Goal: Transaction & Acquisition: Purchase product/service

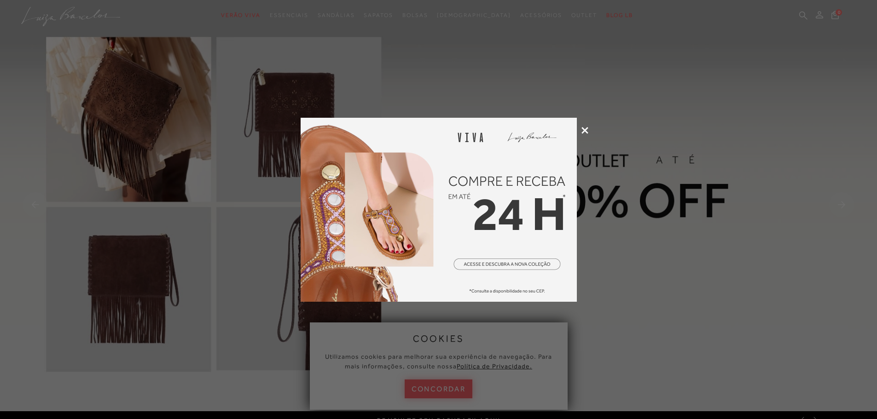
click at [583, 127] on icon at bounding box center [584, 130] width 7 height 7
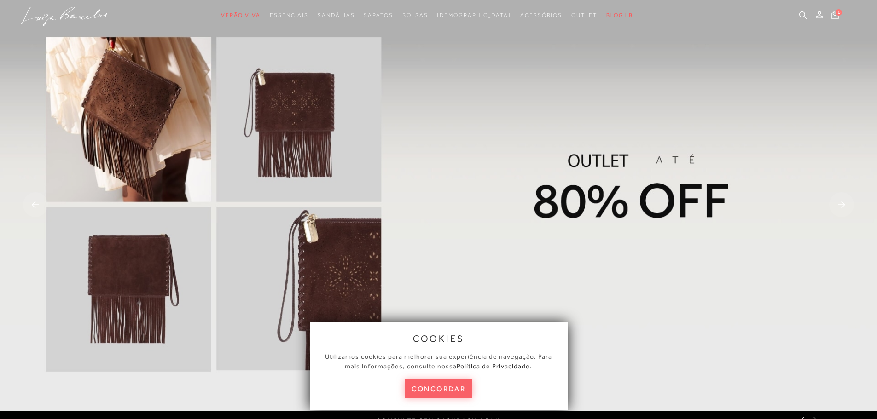
click at [538, 151] on img at bounding box center [438, 206] width 877 height 412
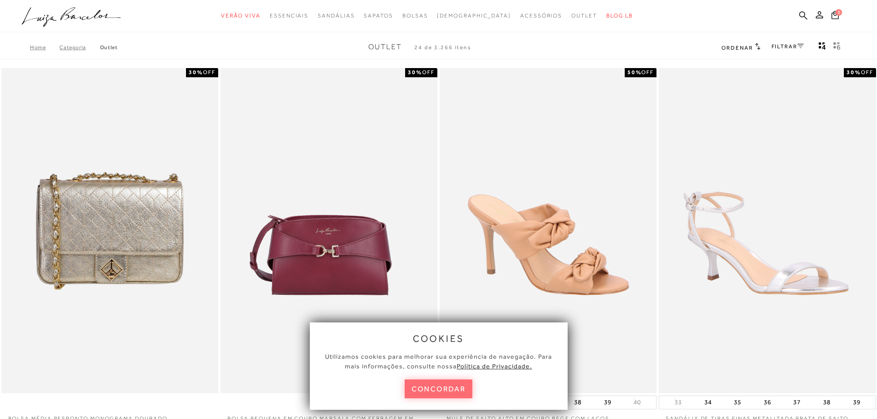
click at [457, 392] on button "concordar" at bounding box center [439, 389] width 68 height 19
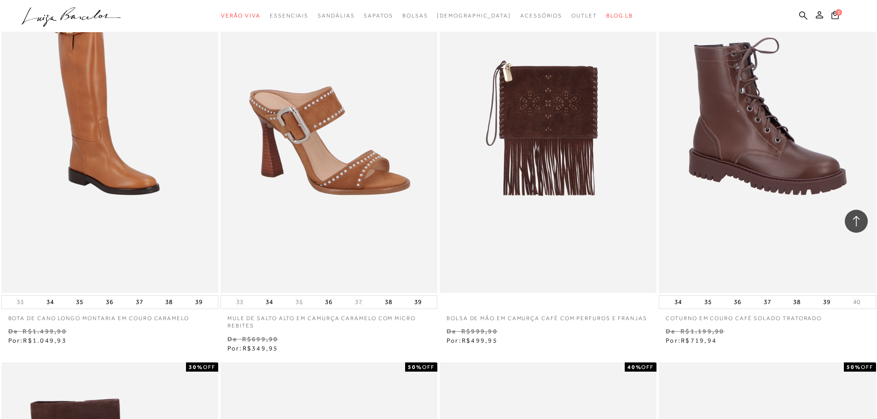
scroll to position [737, 0]
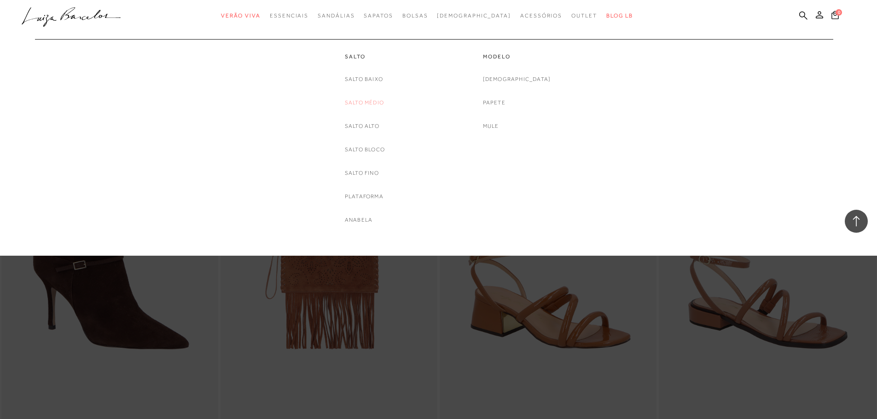
click at [364, 105] on link "Salto Médio" at bounding box center [364, 103] width 39 height 10
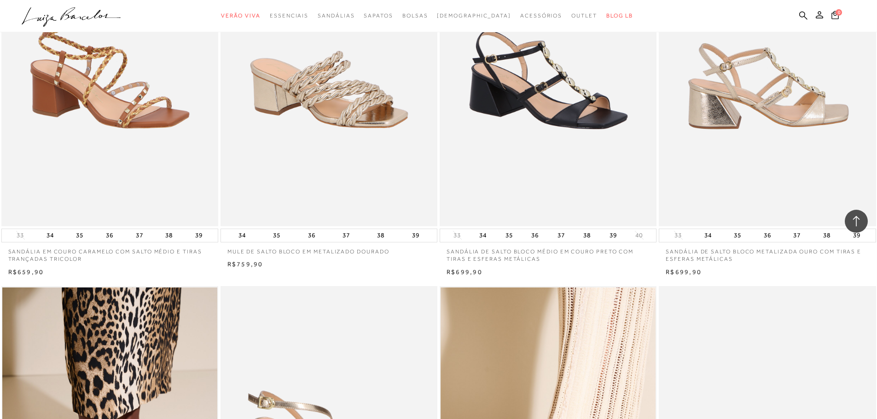
scroll to position [783, 0]
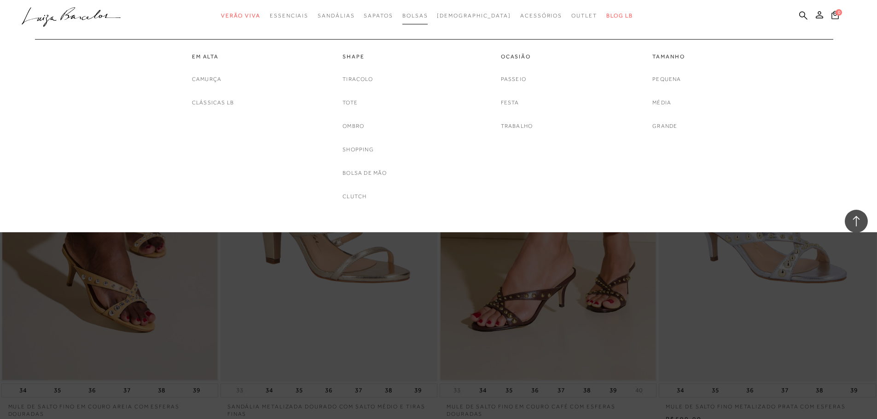
click at [428, 12] on span "Bolsas" at bounding box center [415, 15] width 26 height 6
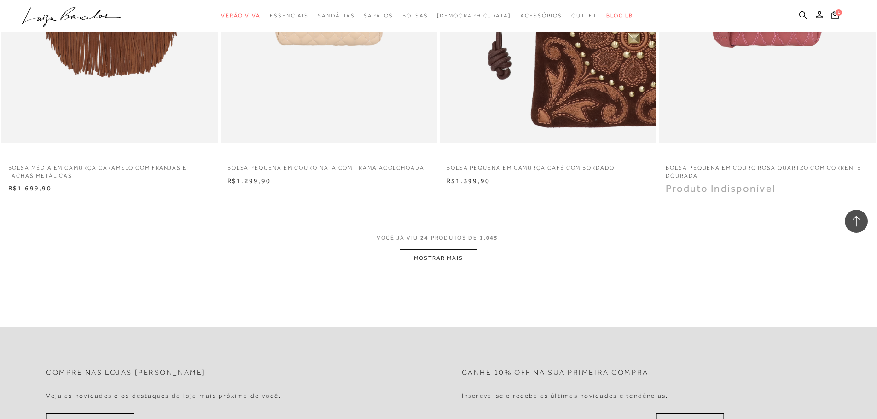
scroll to position [2210, 0]
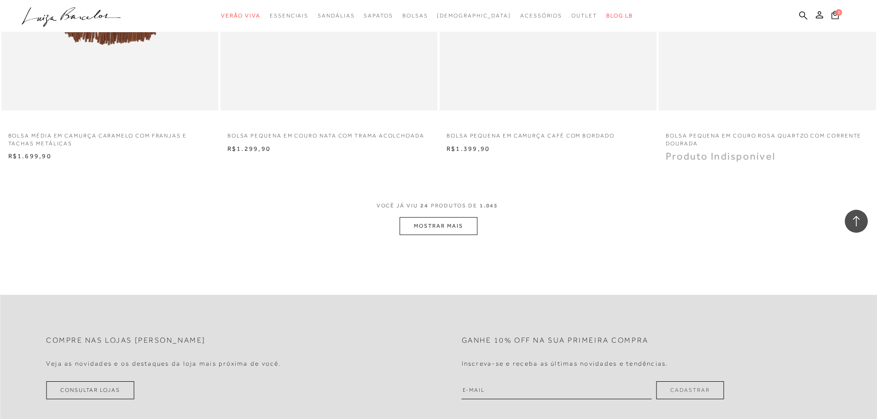
click at [460, 221] on button "MOSTRAR MAIS" at bounding box center [438, 226] width 77 height 18
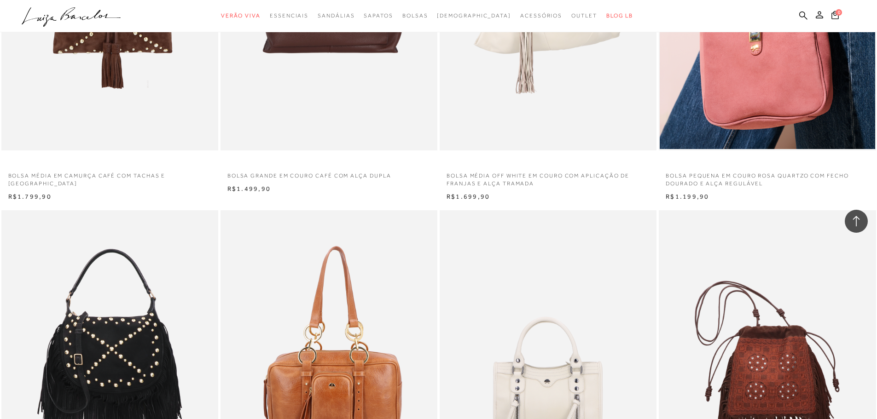
scroll to position [3085, 0]
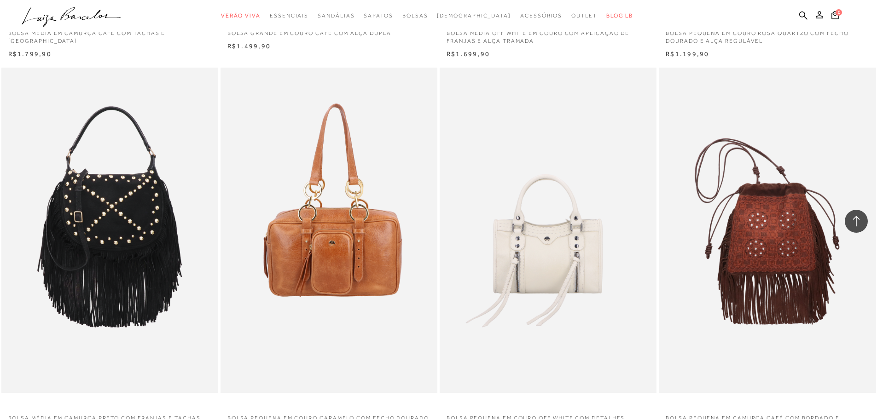
click at [861, 223] on icon at bounding box center [856, 221] width 12 height 12
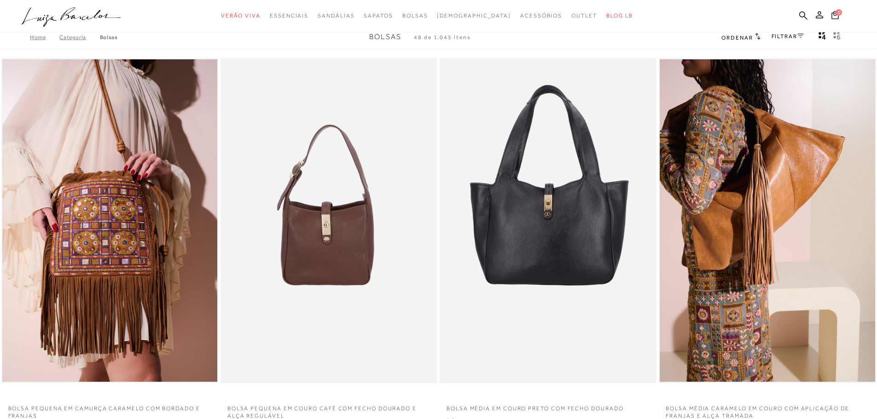
scroll to position [0, 0]
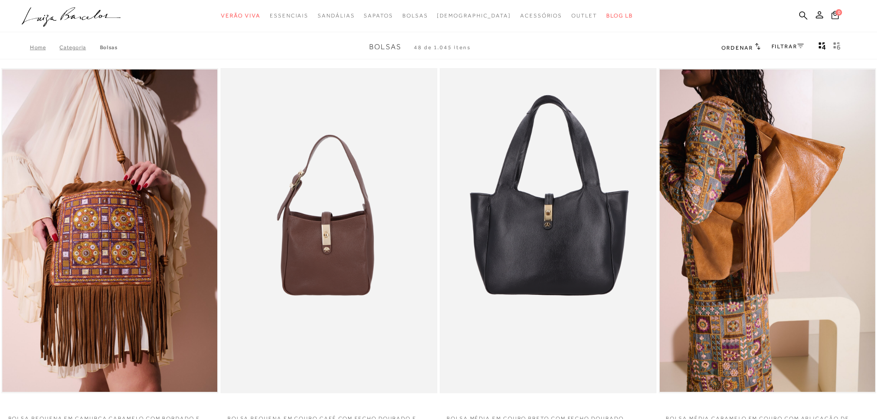
click at [794, 46] on link "FILTRAR" at bounding box center [788, 46] width 32 height 6
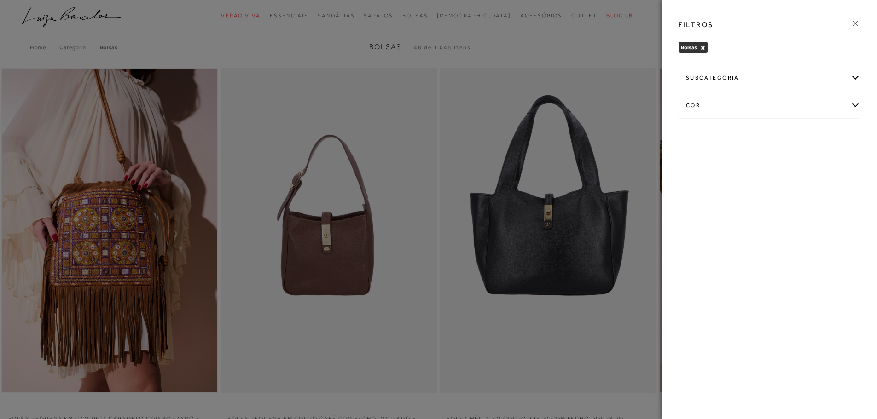
click at [613, 51] on div at bounding box center [438, 209] width 877 height 419
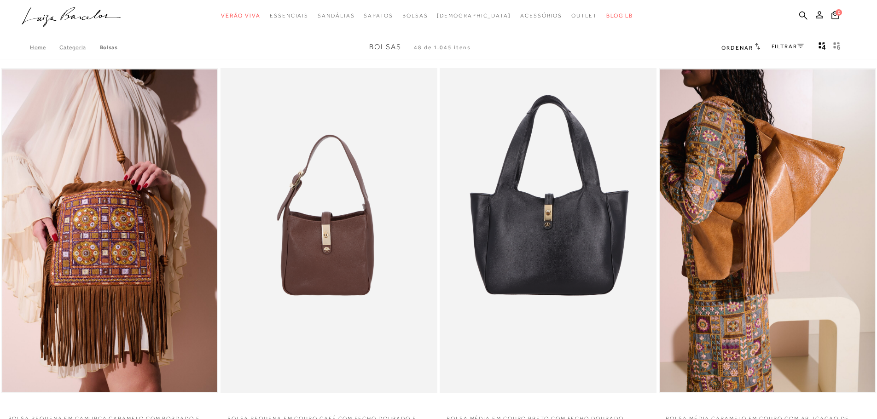
click at [743, 48] on span "Ordenar" at bounding box center [736, 48] width 31 height 6
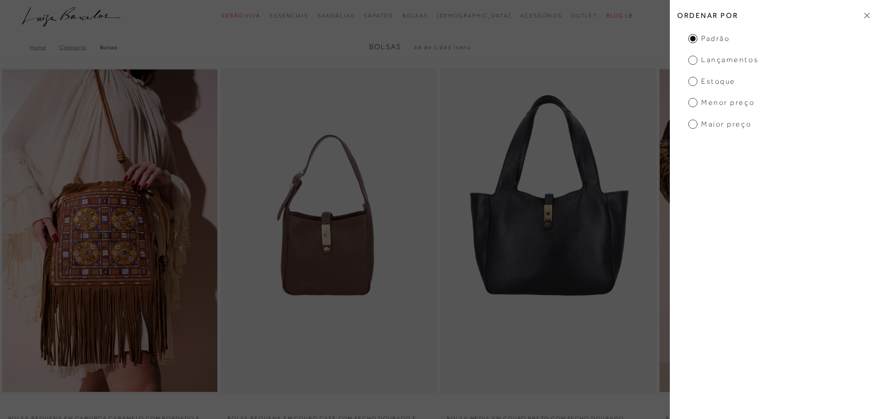
click at [731, 103] on span "Menor preço" at bounding box center [721, 103] width 66 height 10
